Goal: Information Seeking & Learning: Understand process/instructions

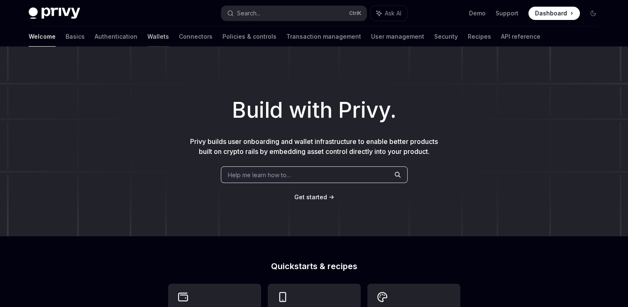
click at [147, 34] on link "Wallets" at bounding box center [158, 37] width 22 height 20
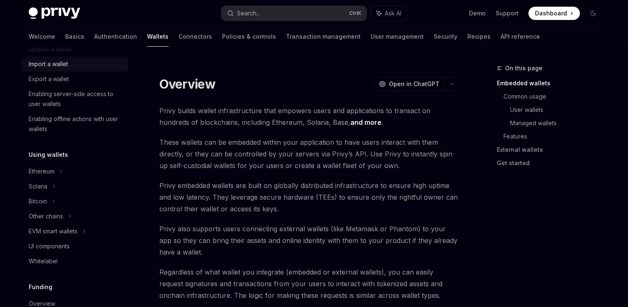
scroll to position [125, 0]
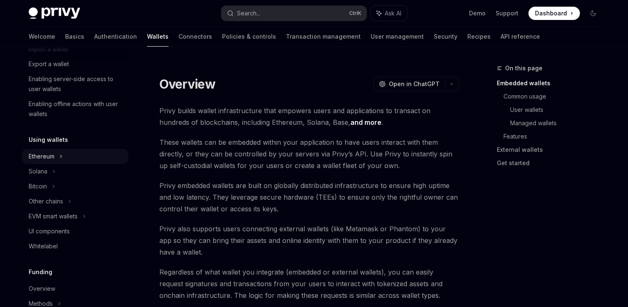
click at [45, 9] on div "Ethereum" at bounding box center [49, 4] width 41 height 10
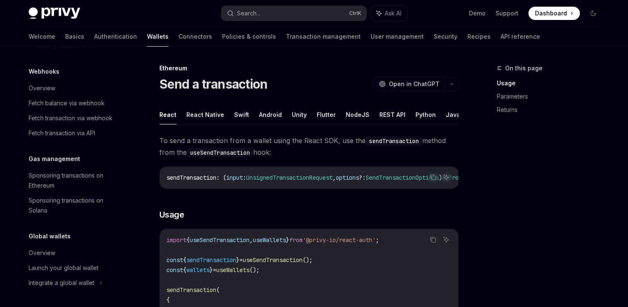
scroll to position [557, 0]
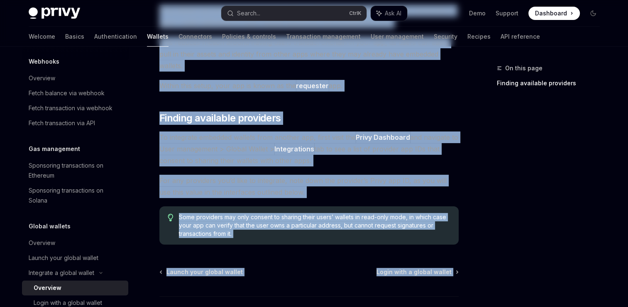
scroll to position [149, 0]
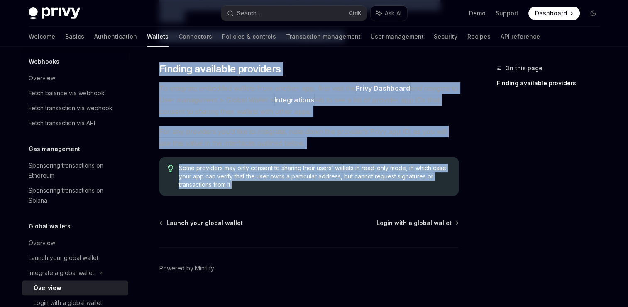
drag, startPoint x: 154, startPoint y: 67, endPoint x: 454, endPoint y: 169, distance: 316.3
click at [454, 169] on div "Integrate a global wallet Overview OpenAI Open in ChatGPT OpenAI Open in ChatGP…" at bounding box center [231, 116] width 459 height 404
copy div "Loremipsu d sitame consec Adipisci ElitSE Doei te InciDID UtlaBO Etdo ma AliqUA…"
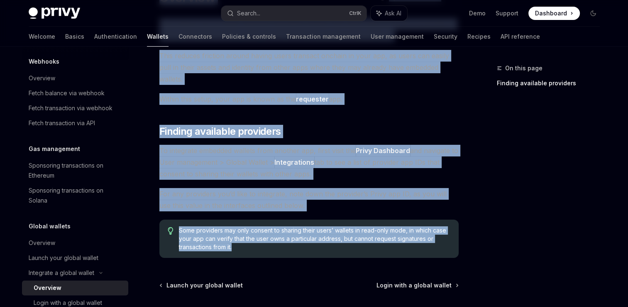
scroll to position [66, 0]
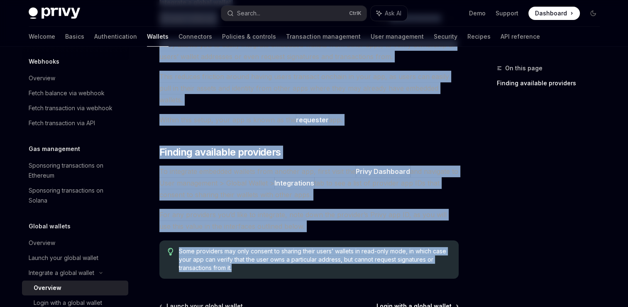
click at [420, 302] on span "Login with a global wallet" at bounding box center [414, 306] width 75 height 8
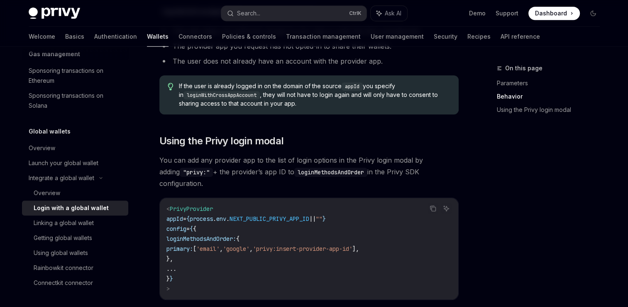
scroll to position [640, 0]
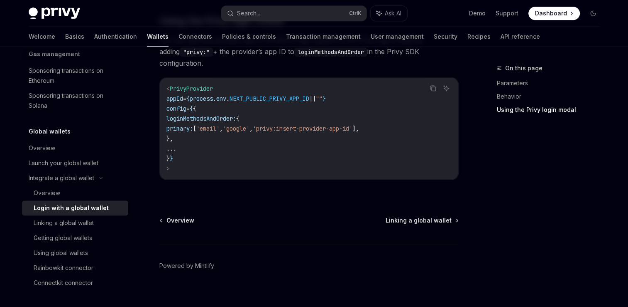
drag, startPoint x: 157, startPoint y: 69, endPoint x: 422, endPoint y: 166, distance: 282.3
copy div "Integrate a global wallet Login with a global wallet OpenAI Open in ChatGPT Ope…"
click at [425, 216] on span "Linking a global wallet" at bounding box center [419, 220] width 66 height 8
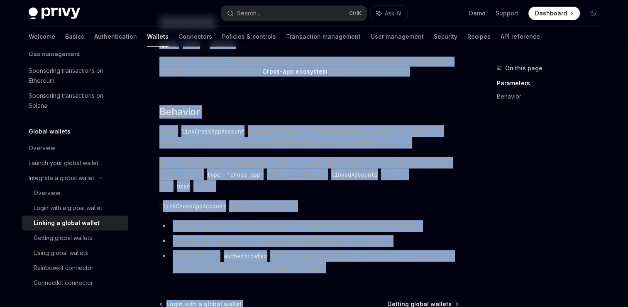
scroll to position [425, 0]
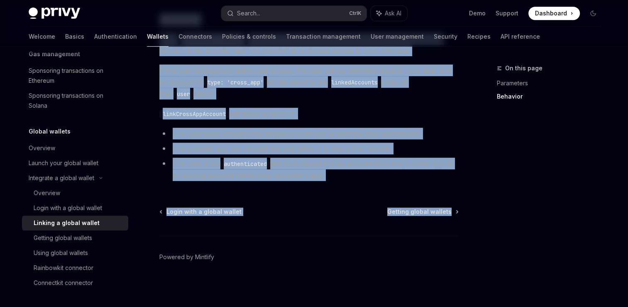
drag, startPoint x: 155, startPoint y: 66, endPoint x: 460, endPoint y: 208, distance: 337.1
copy div "Integrate a global wallet Linking a global wallet OpenAI Open in ChatGPT OpenAI…"
click at [359, 210] on div "Login with a global wallet Getting global wallets" at bounding box center [309, 211] width 299 height 8
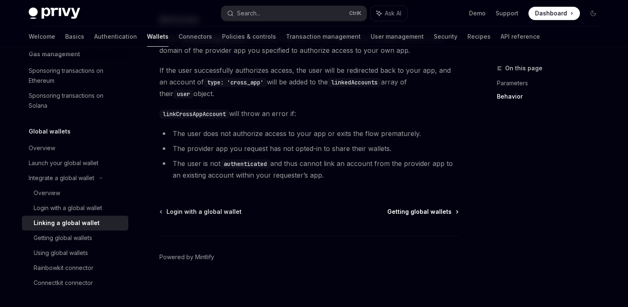
click at [398, 214] on span "Getting global wallets" at bounding box center [420, 211] width 64 height 8
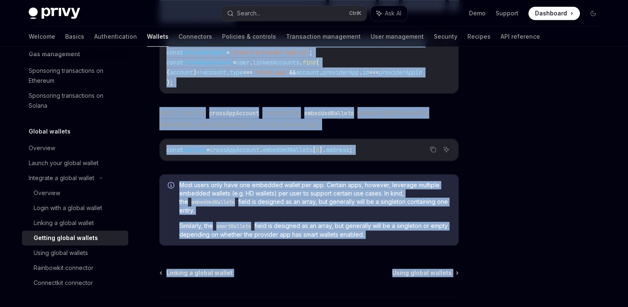
scroll to position [680, 0]
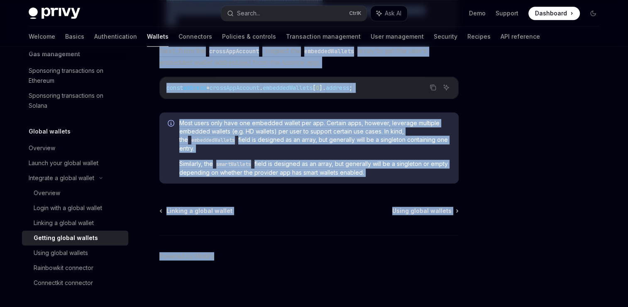
drag, startPoint x: 160, startPoint y: 65, endPoint x: 314, endPoint y: 320, distance: 297.4
copy div "**********"
click at [416, 212] on span "Using global wallets" at bounding box center [422, 210] width 59 height 8
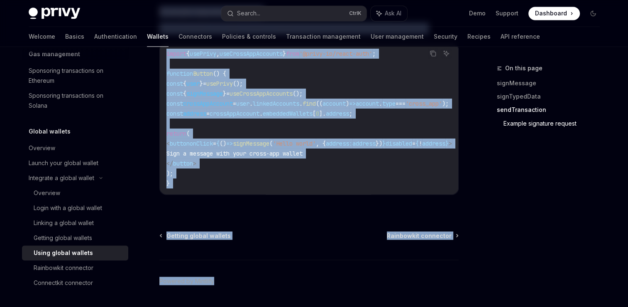
scroll to position [1500, 0]
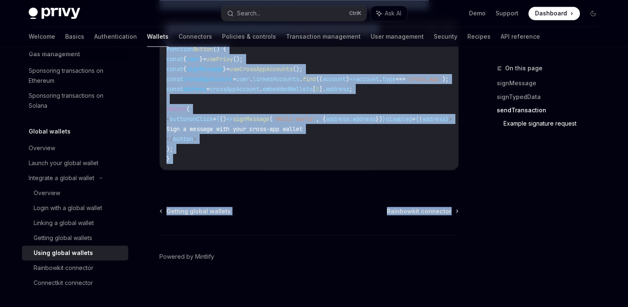
drag, startPoint x: 157, startPoint y: 65, endPoint x: 461, endPoint y: 212, distance: 338.1
copy div "Integrate a global wallet Using global wallets OpenAI Open in ChatGPT OpenAI Op…"
click at [353, 209] on div "Getting global wallets Rainbowkit connector" at bounding box center [309, 210] width 299 height 8
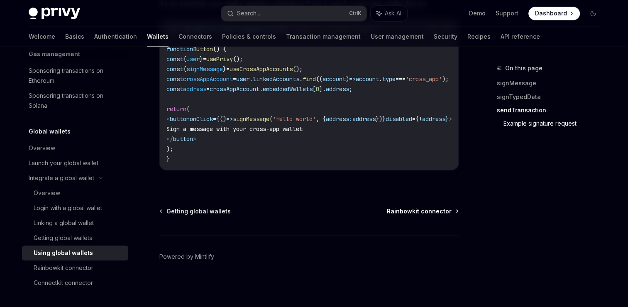
click at [407, 210] on span "Rainbowkit connector" at bounding box center [419, 210] width 65 height 8
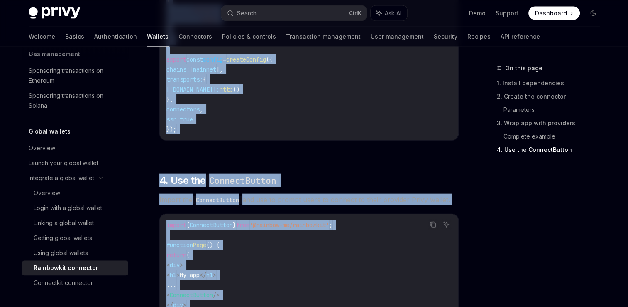
scroll to position [2089, 0]
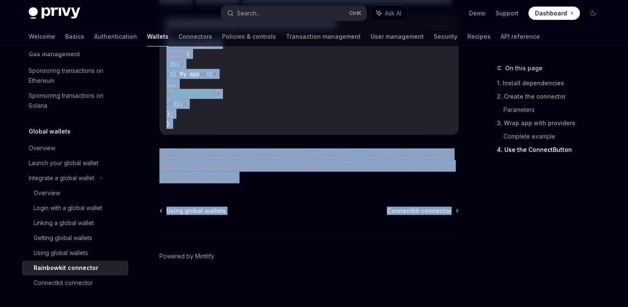
drag, startPoint x: 158, startPoint y: 79, endPoint x: 472, endPoint y: 205, distance: 338.5
copy div "Rainbowkit connector OpenAI Open in ChatGPT OpenAI Open in ChatGPT Privy makes …"
click at [414, 212] on span "Connectkit connector" at bounding box center [419, 210] width 65 height 8
type textarea "*"
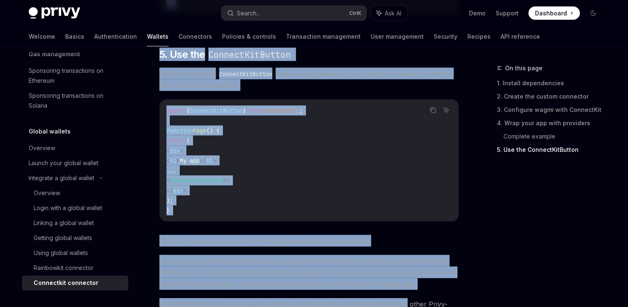
scroll to position [1821, 0]
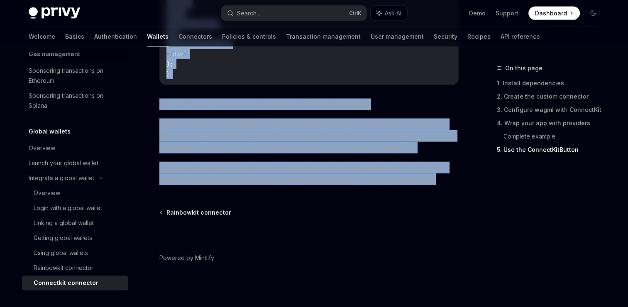
drag, startPoint x: 160, startPoint y: 76, endPoint x: 446, endPoint y: 182, distance: 304.8
copy div "Connectkit connector OpenAI Open in ChatGPT OpenAI Open in ChatGPT Privy makes …"
click at [318, 172] on span "This integration gives your users seamless access to their existing wallets fro…" at bounding box center [309, 173] width 299 height 23
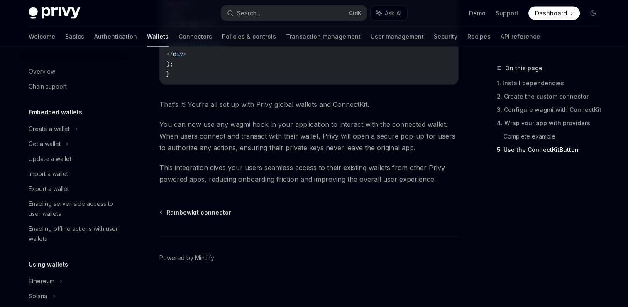
scroll to position [517, 0]
